Goal: Information Seeking & Learning: Learn about a topic

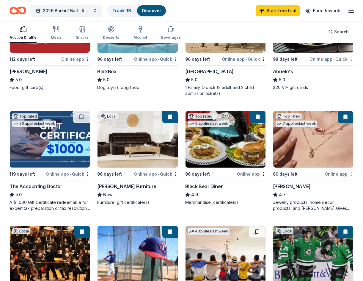
scroll to position [238, 0]
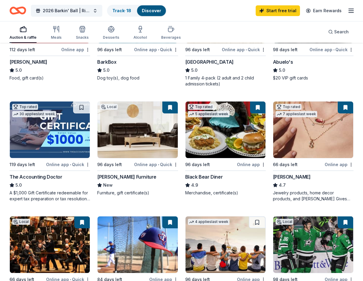
click at [153, 144] on img at bounding box center [137, 129] width 80 height 56
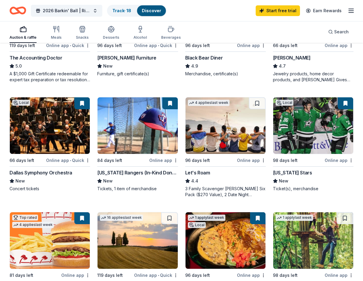
scroll to position [0, 0]
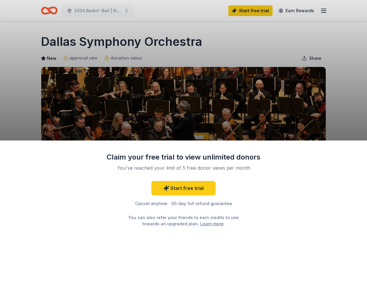
click at [161, 116] on div "Claim your free trial to view unlimited donors You've reached your limit of 5 f…" at bounding box center [183, 140] width 367 height 281
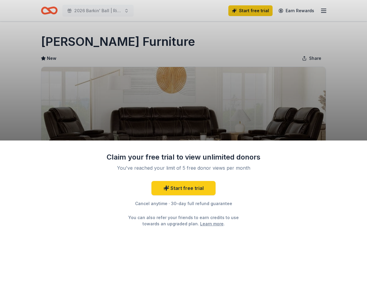
click at [270, 216] on div "Claim your free trial to view unlimited donors You've reached your limit of 5 f…" at bounding box center [183, 210] width 367 height 140
click at [212, 95] on div "Claim your free trial to view unlimited donors You've reached your limit of 5 f…" at bounding box center [183, 140] width 367 height 281
